Goal: Task Accomplishment & Management: Complete application form

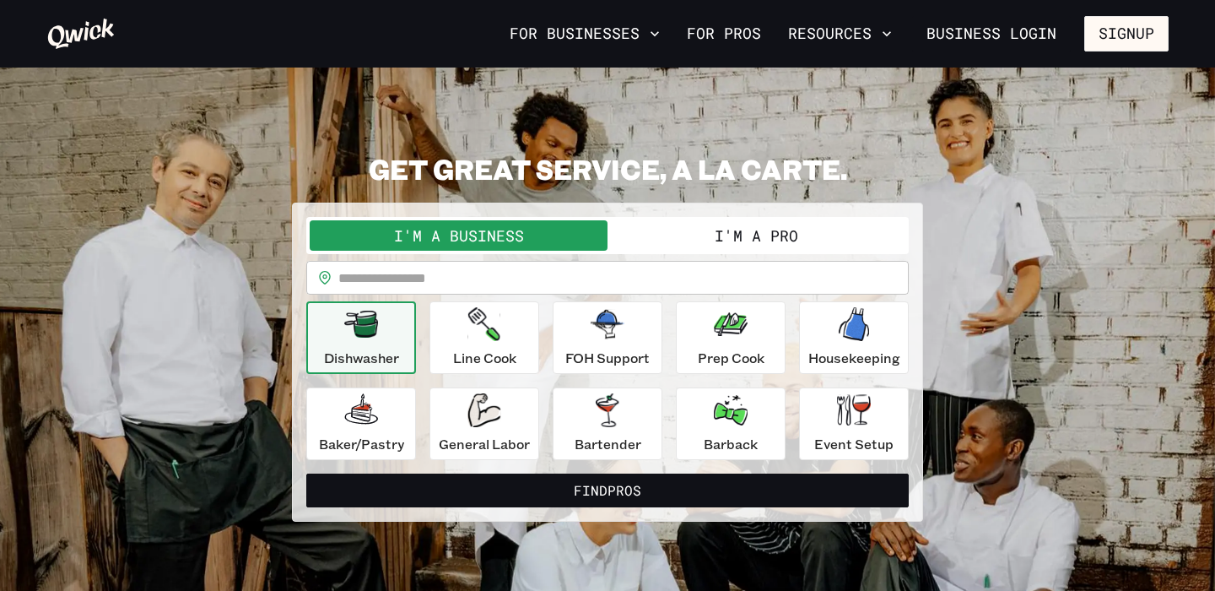
click at [395, 283] on input "text" at bounding box center [623, 278] width 571 height 34
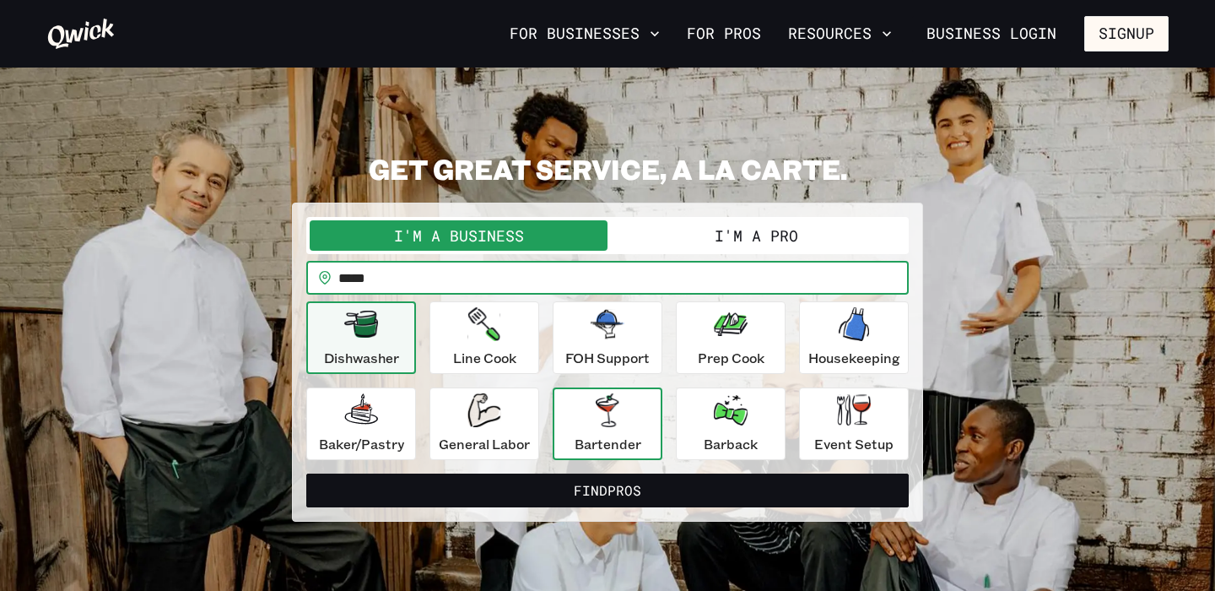
type input "*****"
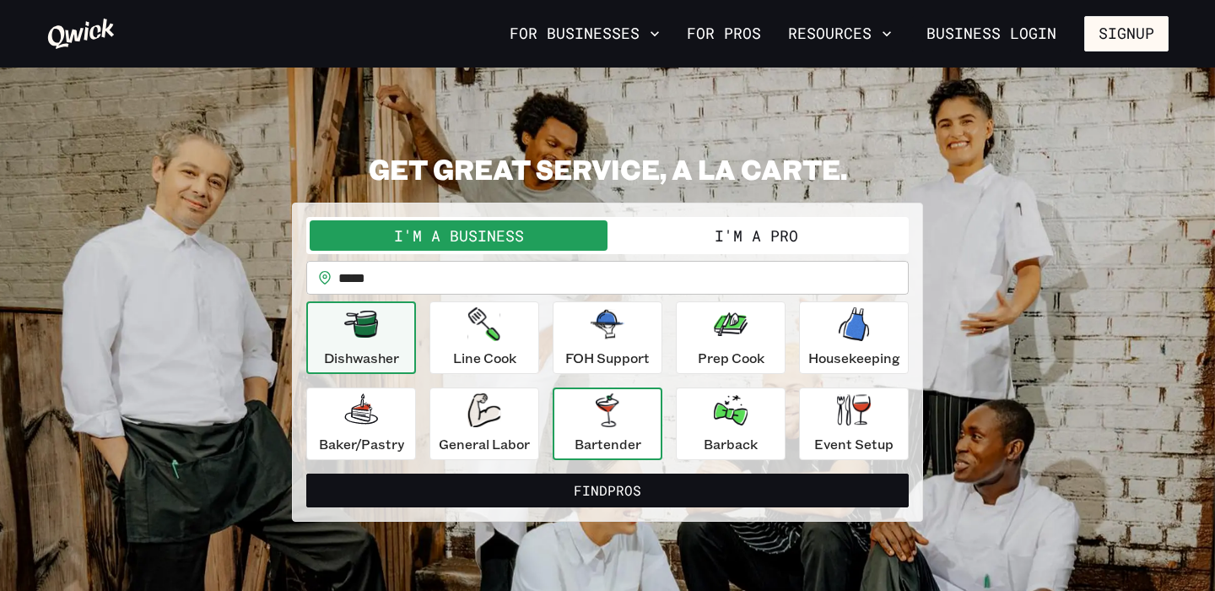
click at [614, 430] on div "Bartender" at bounding box center [608, 423] width 67 height 61
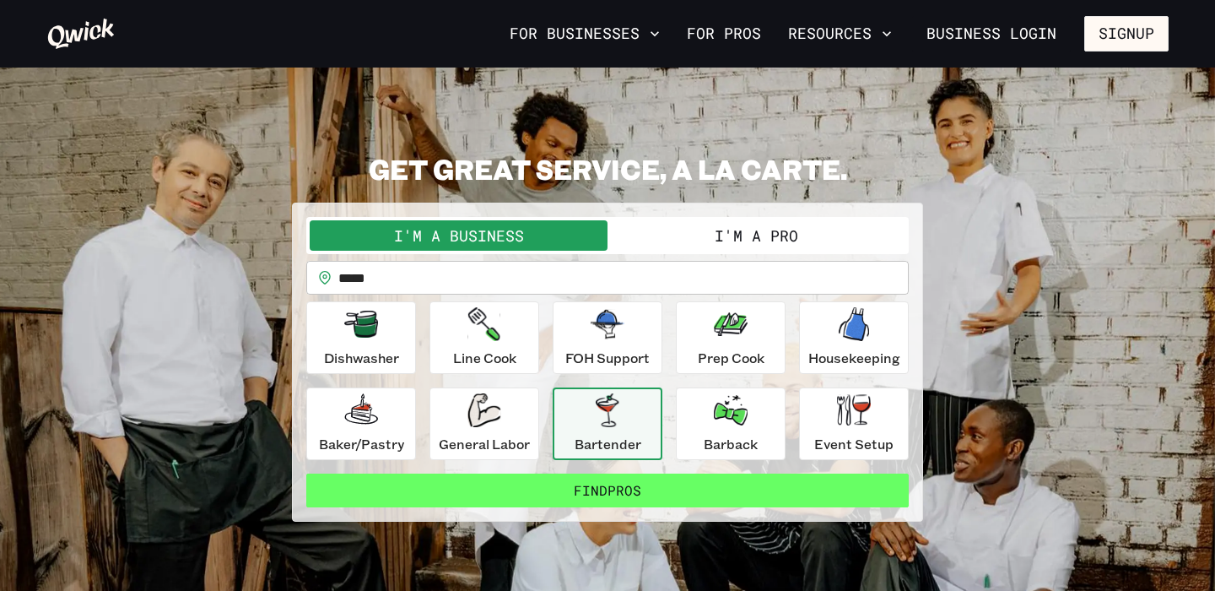
click at [612, 486] on button "Find Pros" at bounding box center [607, 490] width 603 height 34
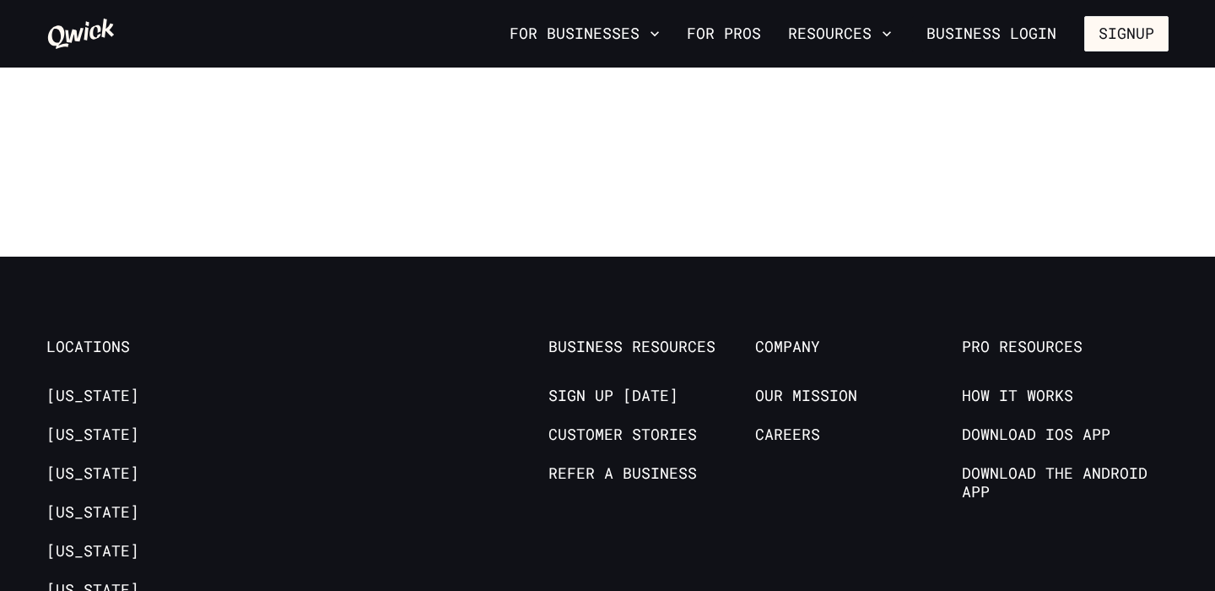
scroll to position [1384, 0]
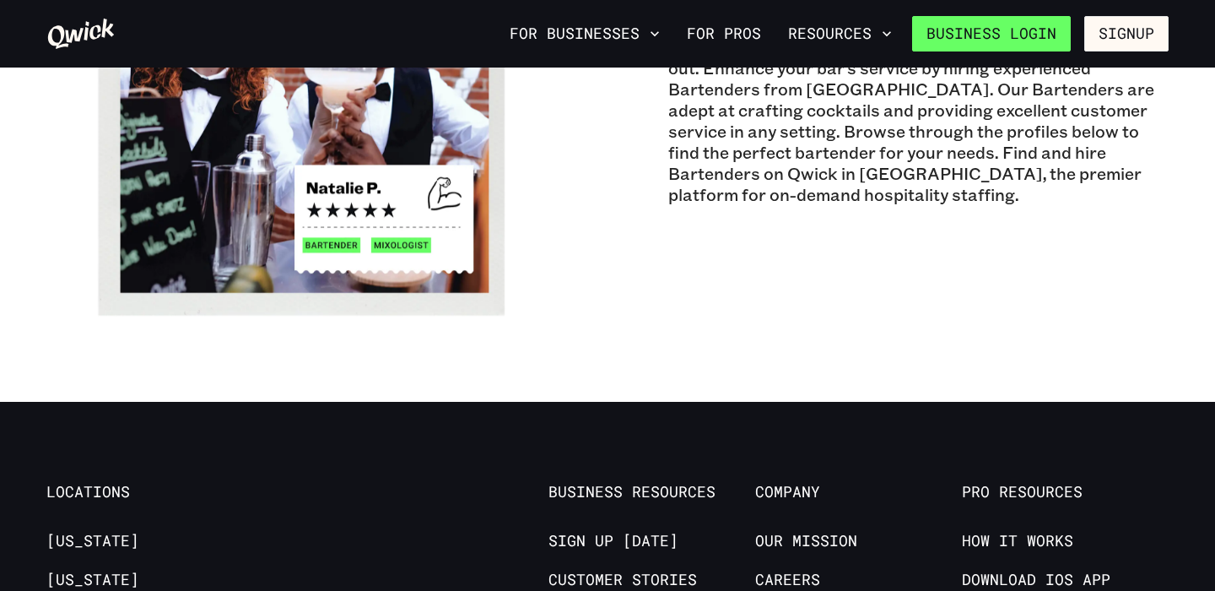
click at [1027, 37] on link "Business Login" at bounding box center [991, 33] width 159 height 35
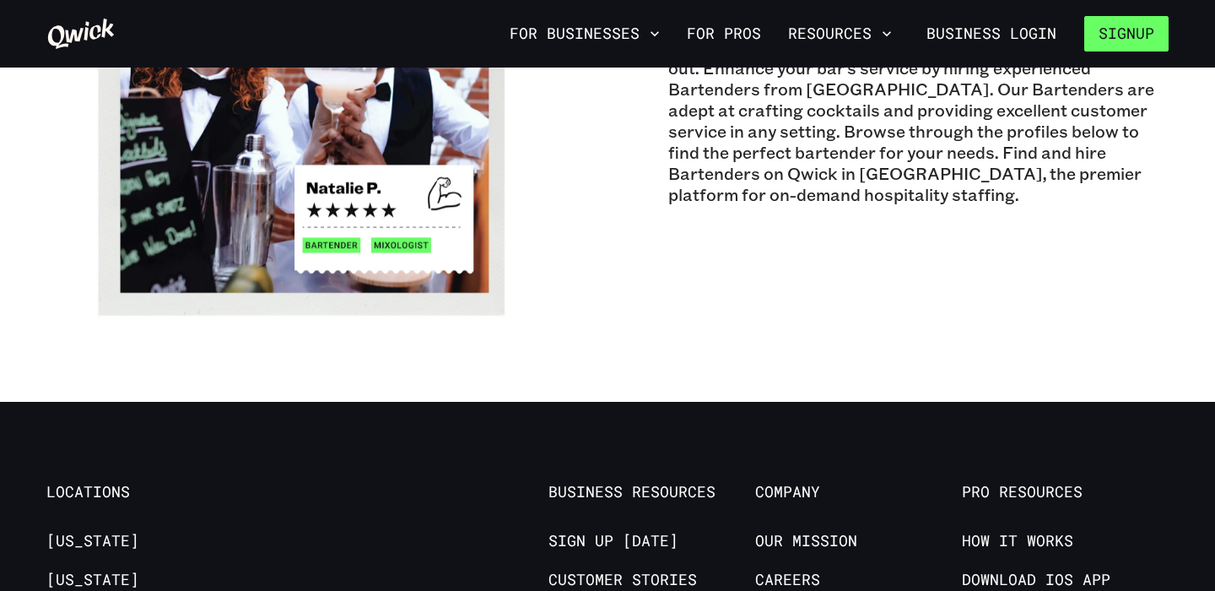
click at [1134, 43] on button "Signup" at bounding box center [1127, 33] width 84 height 35
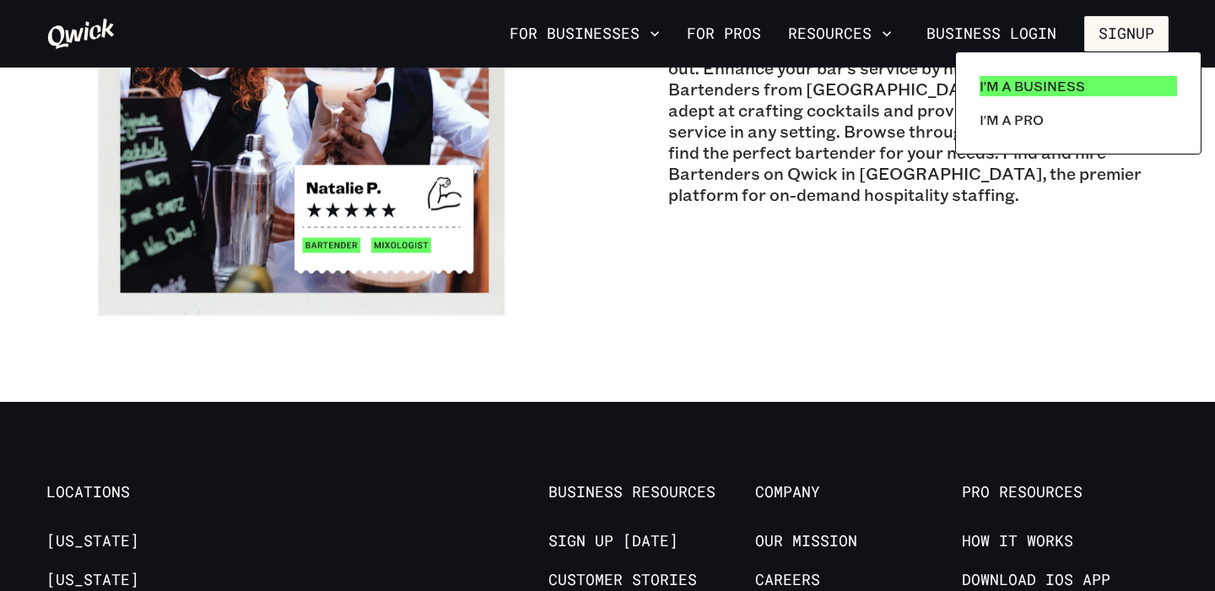
click at [1028, 88] on p "I'm a Business" at bounding box center [1033, 86] width 106 height 20
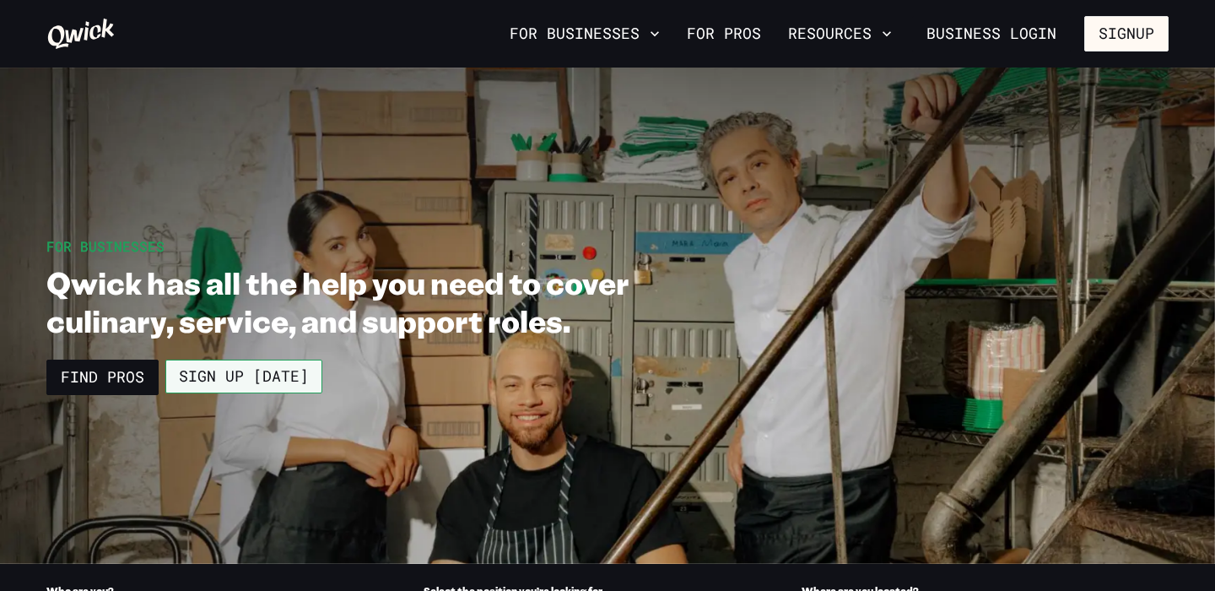
click at [238, 377] on link "Sign up [DATE]" at bounding box center [243, 377] width 157 height 34
